Goal: Task Accomplishment & Management: Manage account settings

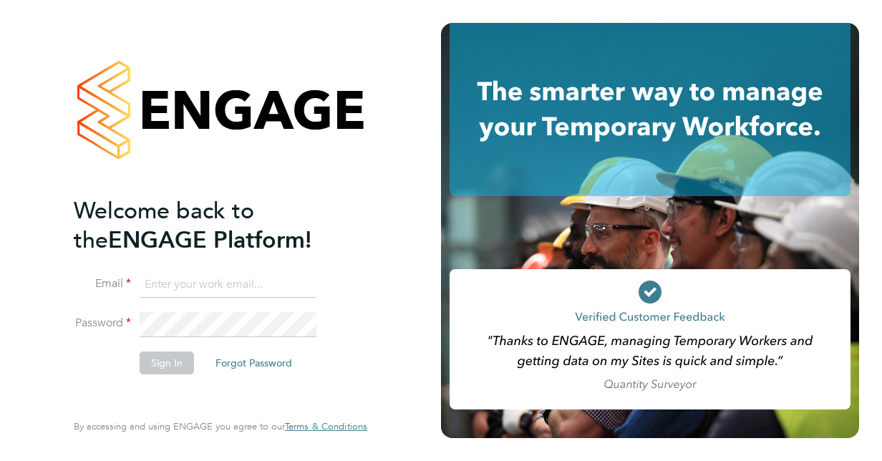
type input "[PERSON_NAME][EMAIL_ADDRESS][PERSON_NAME][DOMAIN_NAME]"
click at [91, 387] on li "Sign In Forgot Password" at bounding box center [213, 370] width 279 height 37
click at [160, 360] on button "Sign In" at bounding box center [167, 363] width 54 height 23
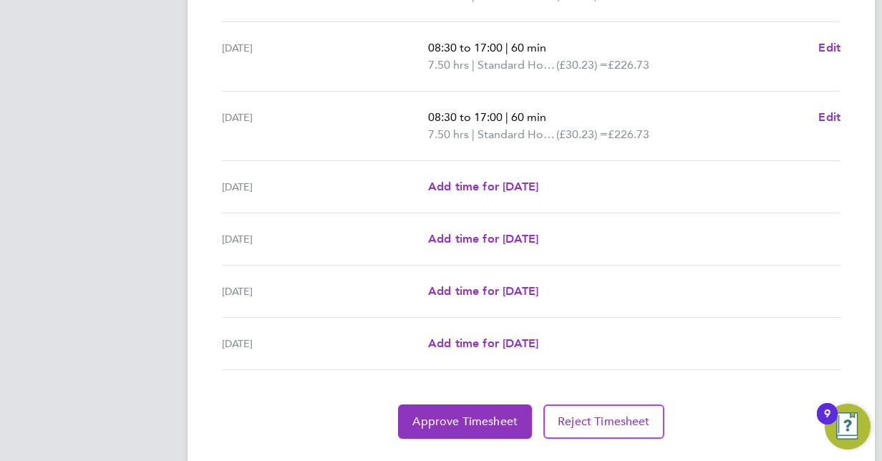
scroll to position [548, 0]
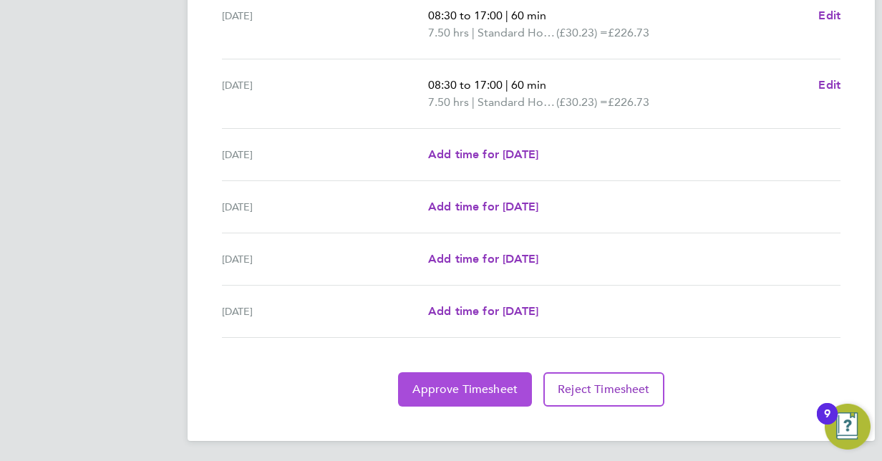
click at [499, 382] on span "Approve Timesheet" at bounding box center [465, 389] width 105 height 14
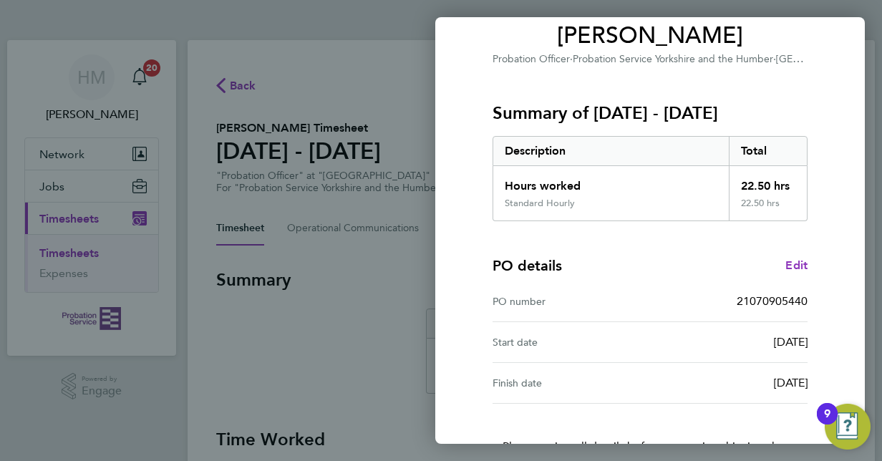
scroll to position [223, 0]
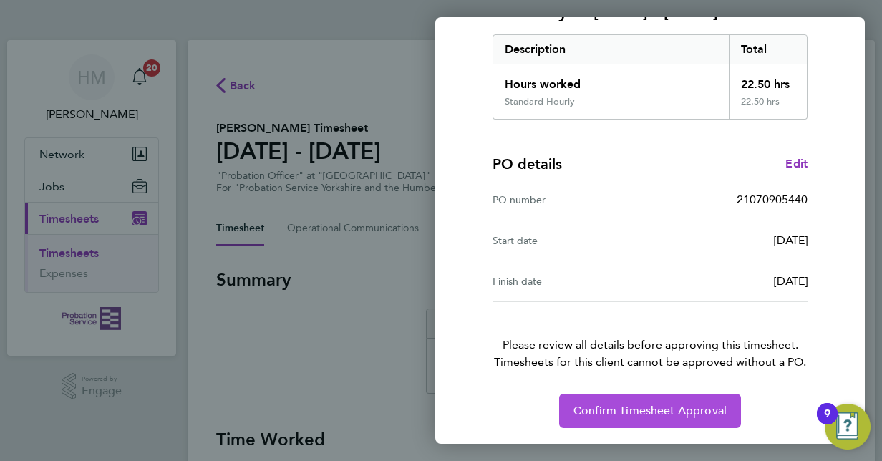
click at [665, 408] on span "Confirm Timesheet Approval" at bounding box center [650, 411] width 153 height 14
